Goal: Task Accomplishment & Management: Use online tool/utility

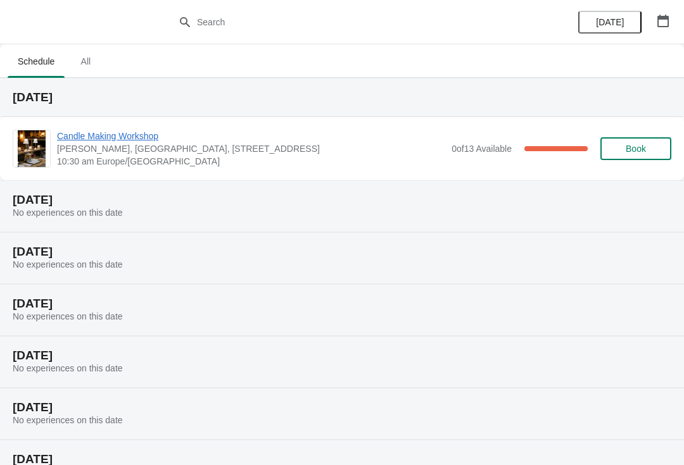
click at [106, 208] on span "No experiences on this date" at bounding box center [68, 213] width 110 height 10
click at [118, 141] on span "Candle Making Workshop" at bounding box center [251, 136] width 388 height 13
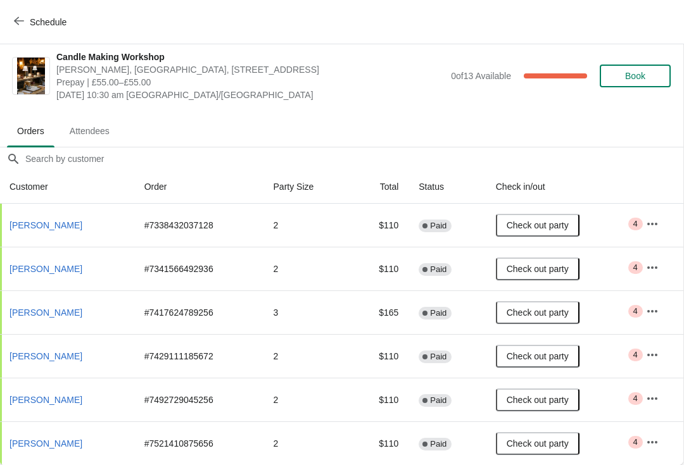
scroll to position [6, 1]
click at [21, 22] on icon "button" at bounding box center [19, 21] width 10 height 10
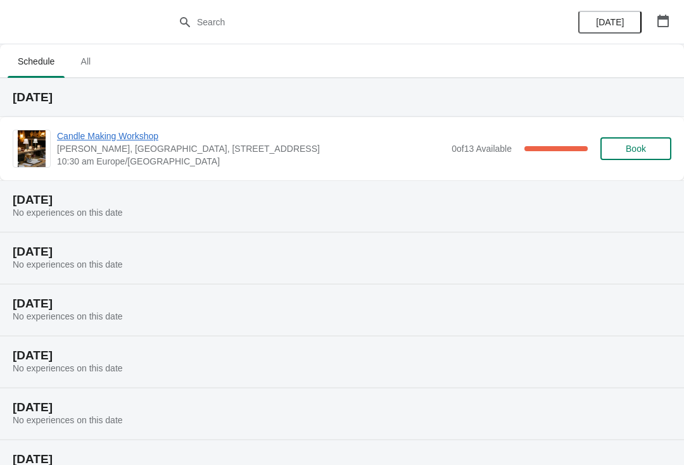
scroll to position [0, 0]
click at [82, 62] on span "All" at bounding box center [86, 61] width 32 height 23
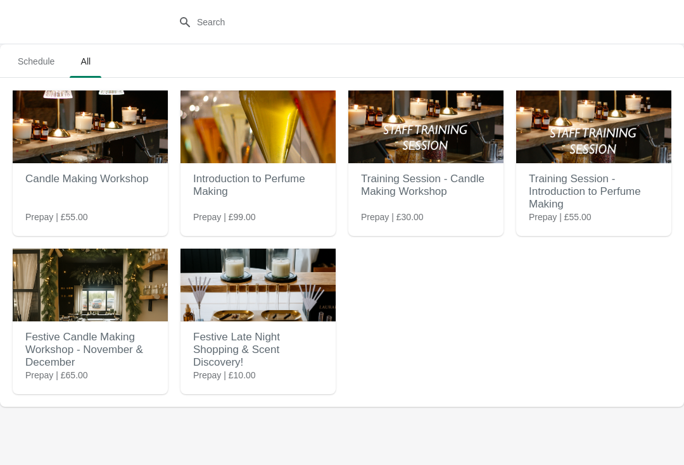
click at [27, 66] on span "Schedule" at bounding box center [36, 61] width 57 height 23
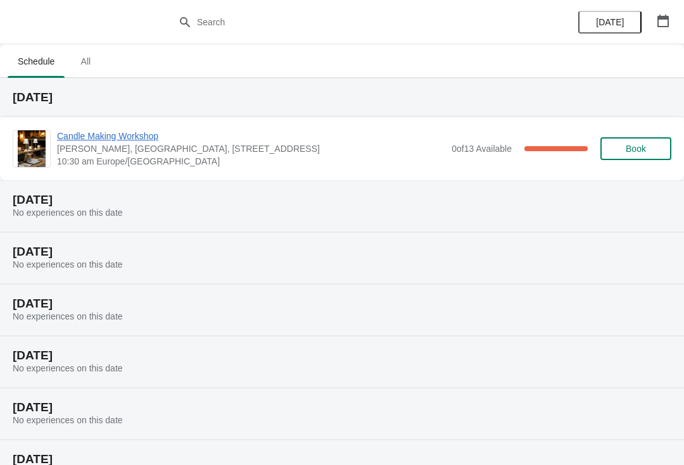
click at [91, 56] on span "All" at bounding box center [86, 61] width 32 height 23
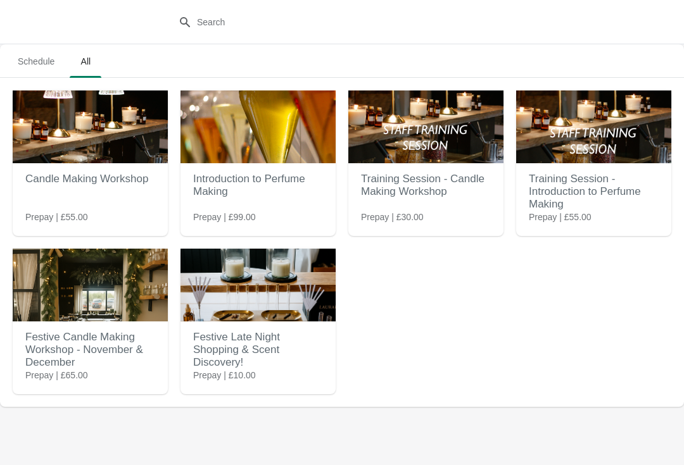
click at [35, 48] on button "Schedule" at bounding box center [36, 61] width 62 height 33
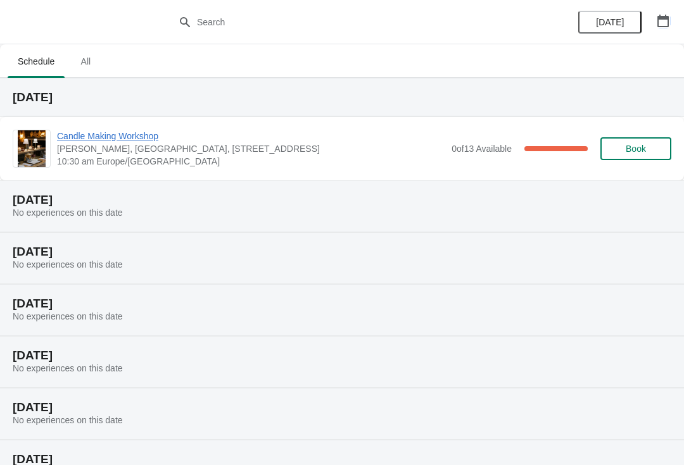
click at [657, 18] on icon "button" at bounding box center [663, 21] width 13 height 13
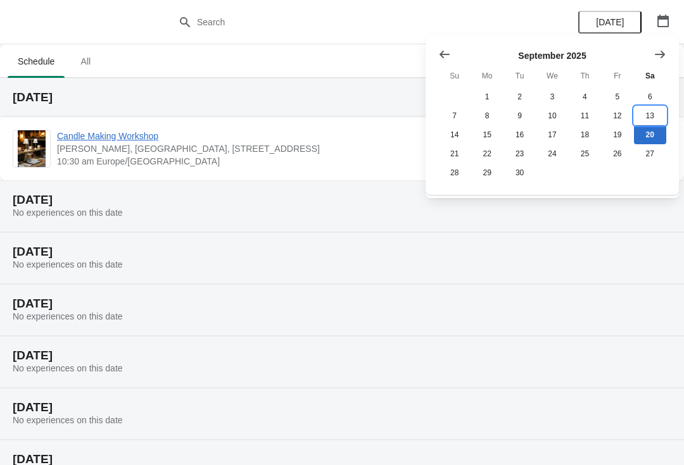
click at [652, 113] on button "13" at bounding box center [650, 115] width 32 height 19
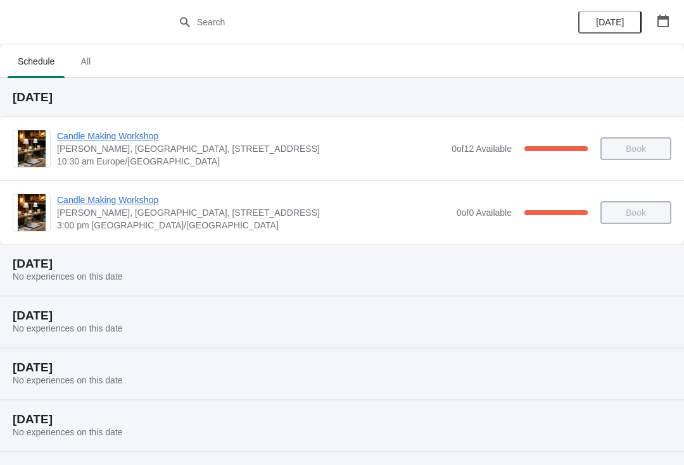
click at [127, 139] on span "Candle Making Workshop" at bounding box center [251, 136] width 388 height 13
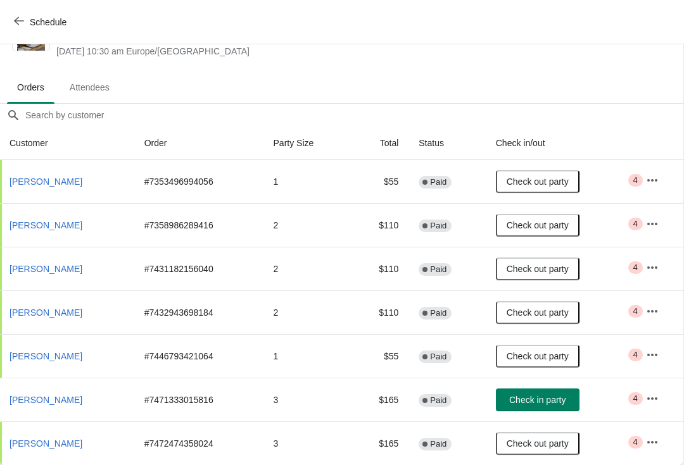
scroll to position [50, 1]
